Goal: Task Accomplishment & Management: Use online tool/utility

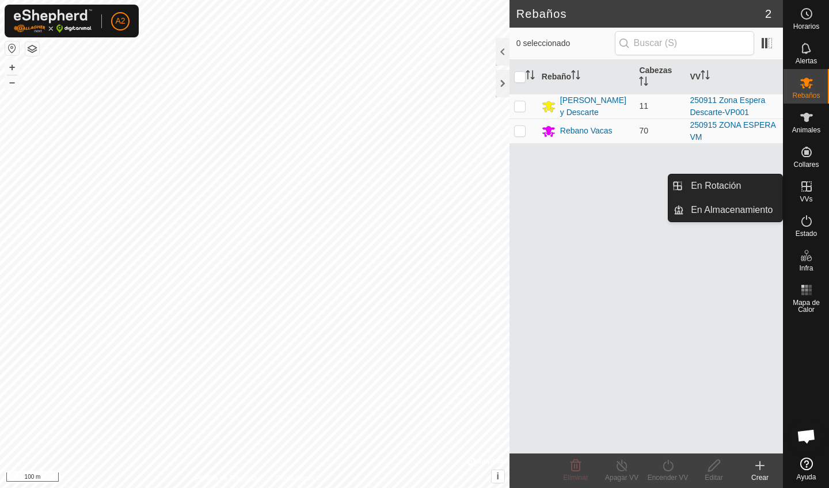
click at [808, 200] on span "VVs" at bounding box center [806, 199] width 13 height 7
click at [758, 193] on link "En Rotación" at bounding box center [733, 185] width 98 height 23
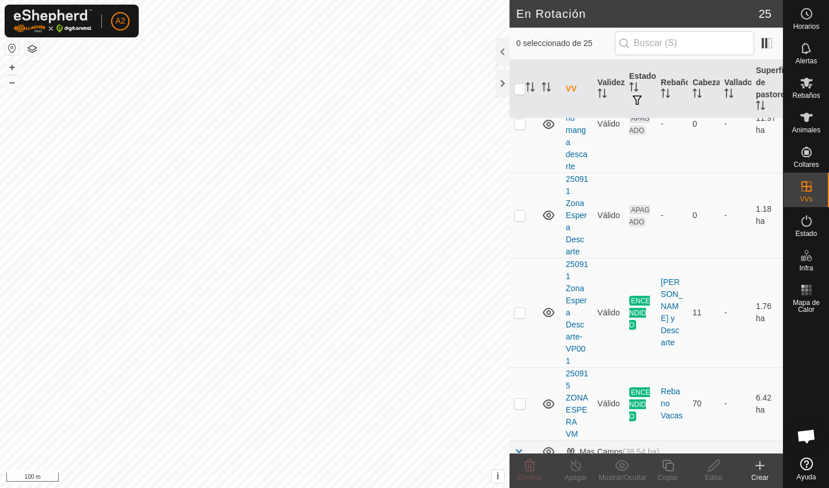
scroll to position [1154, 0]
click at [516, 306] on p-checkbox at bounding box center [520, 310] width 12 height 9
checkbox input "true"
click at [576, 475] on div "Apagar" at bounding box center [576, 478] width 46 height 10
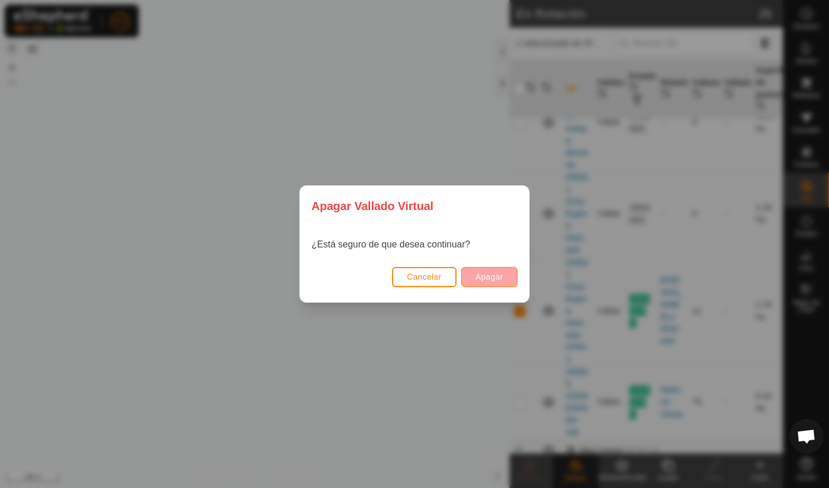
click at [495, 276] on span "Apagar" at bounding box center [490, 276] width 28 height 9
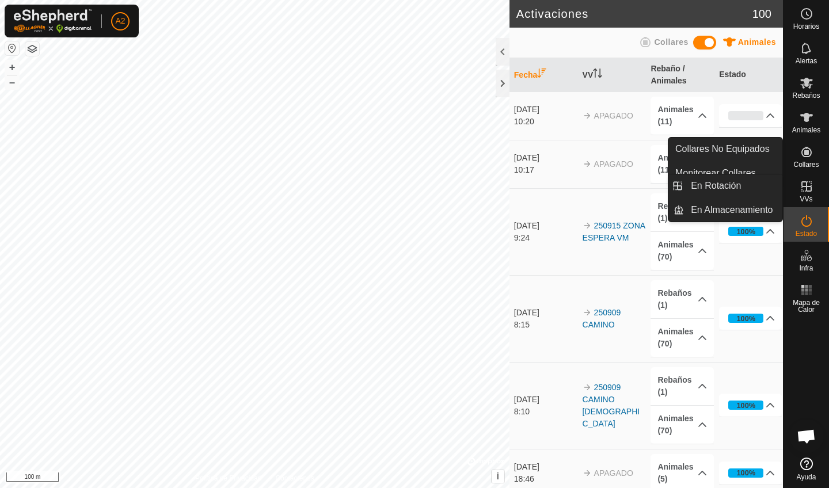
click at [808, 188] on icon at bounding box center [807, 187] width 14 height 14
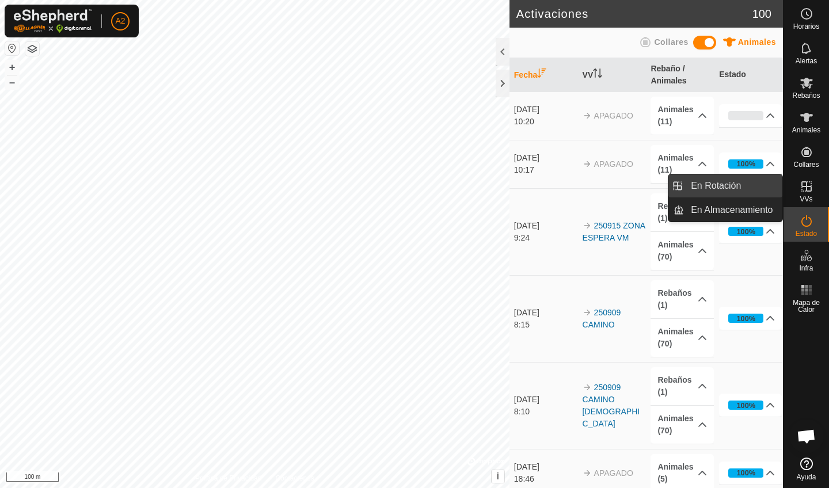
click at [730, 190] on link "En Rotación" at bounding box center [733, 185] width 98 height 23
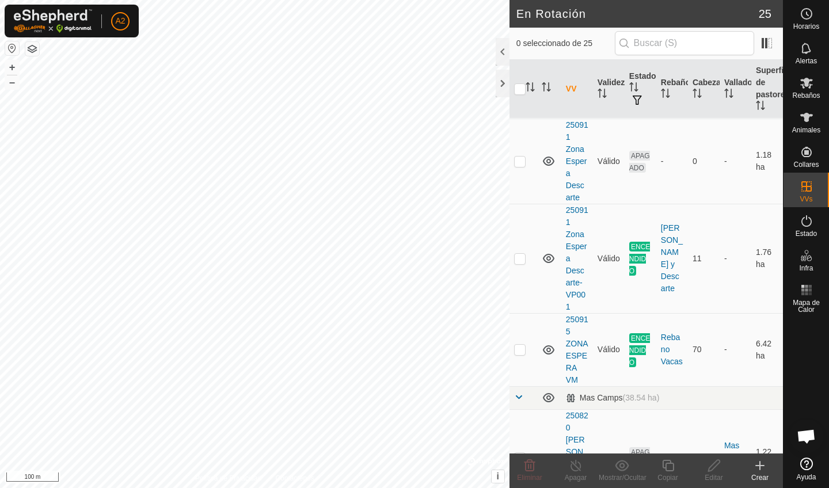
scroll to position [1235, 0]
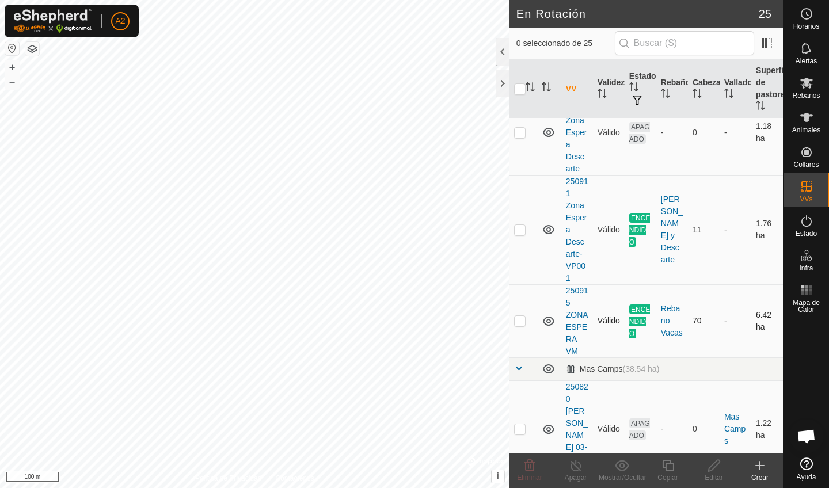
click at [522, 316] on p-checkbox at bounding box center [520, 320] width 12 height 9
checkbox input "true"
click at [580, 470] on line at bounding box center [575, 466] width 9 height 9
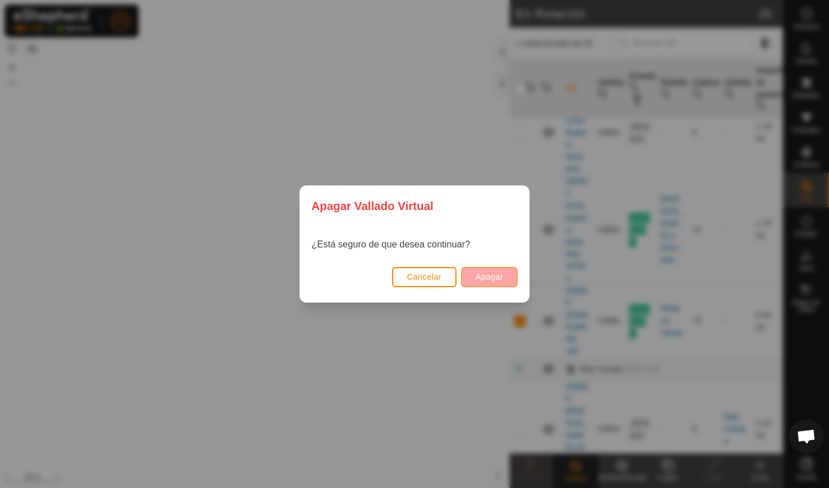
click at [489, 273] on span "Apagar" at bounding box center [490, 276] width 28 height 9
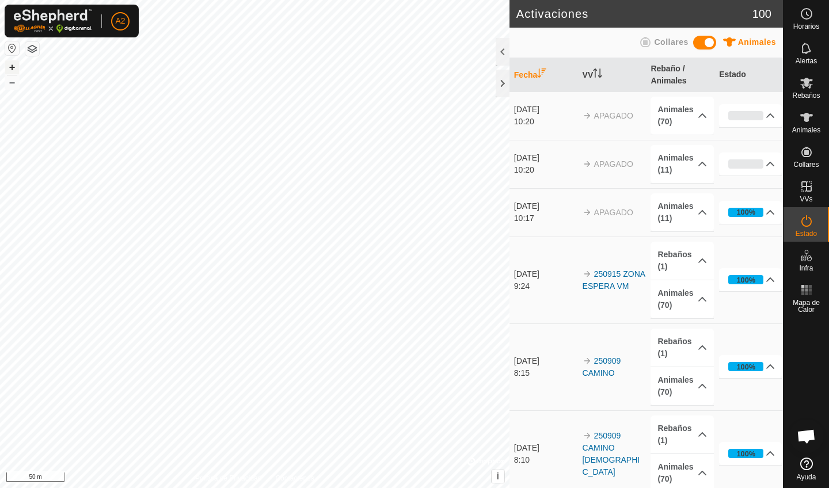
click at [16, 71] on div "+ – ⇧ i © Mapbox , © OpenStreetMap , Improve this map 50 m" at bounding box center [254, 244] width 509 height 488
click at [10, 85] on button "–" at bounding box center [12, 82] width 14 height 14
click at [13, 70] on button "+" at bounding box center [12, 67] width 14 height 14
